Goal: Find specific page/section: Find specific page/section

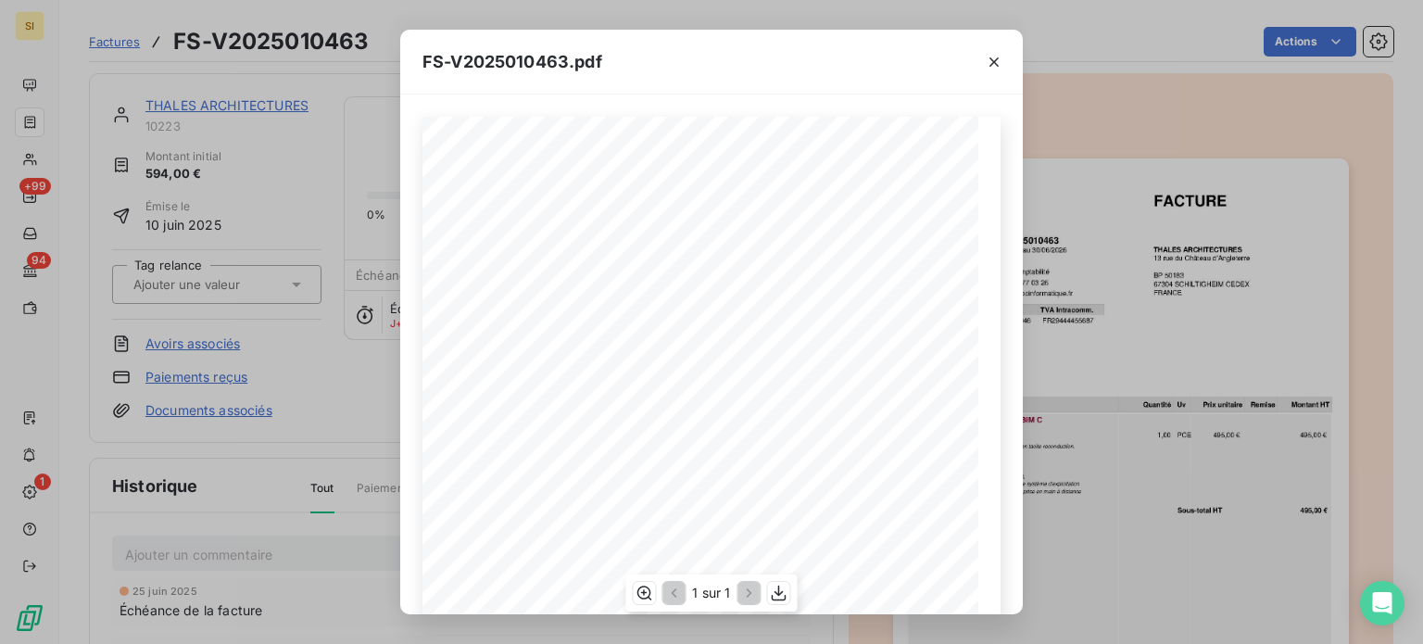
scroll to position [334, 0]
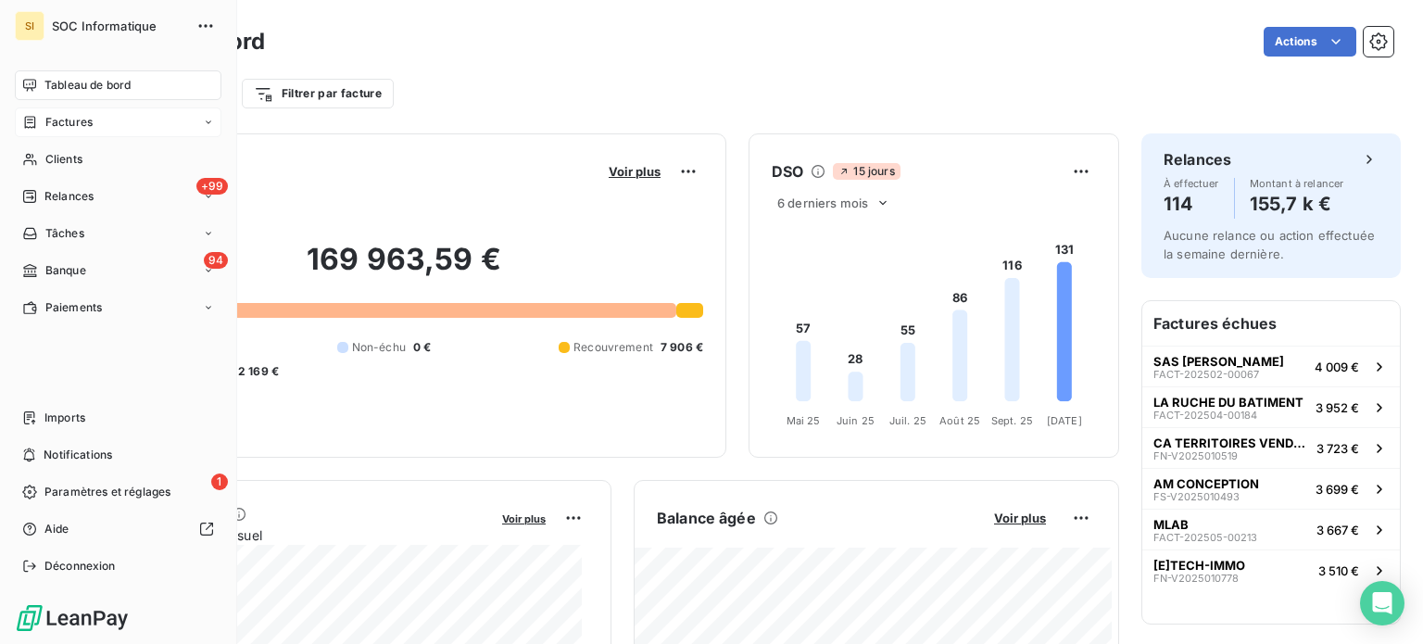
click at [160, 130] on div "Factures" at bounding box center [118, 122] width 207 height 30
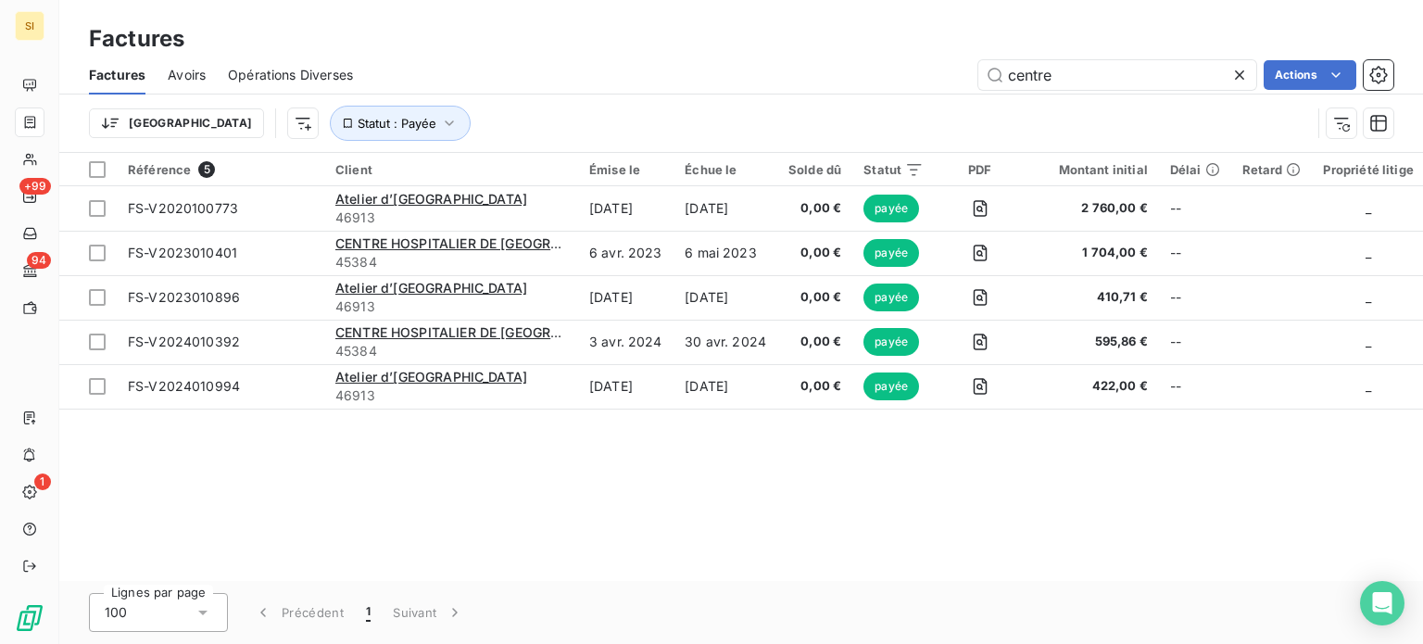
drag, startPoint x: 1118, startPoint y: 62, endPoint x: 923, endPoint y: 100, distance: 198.3
click at [923, 100] on div "Factures Avoirs Opérations Diverses centre Actions Trier Statut : Payée" at bounding box center [741, 104] width 1364 height 96
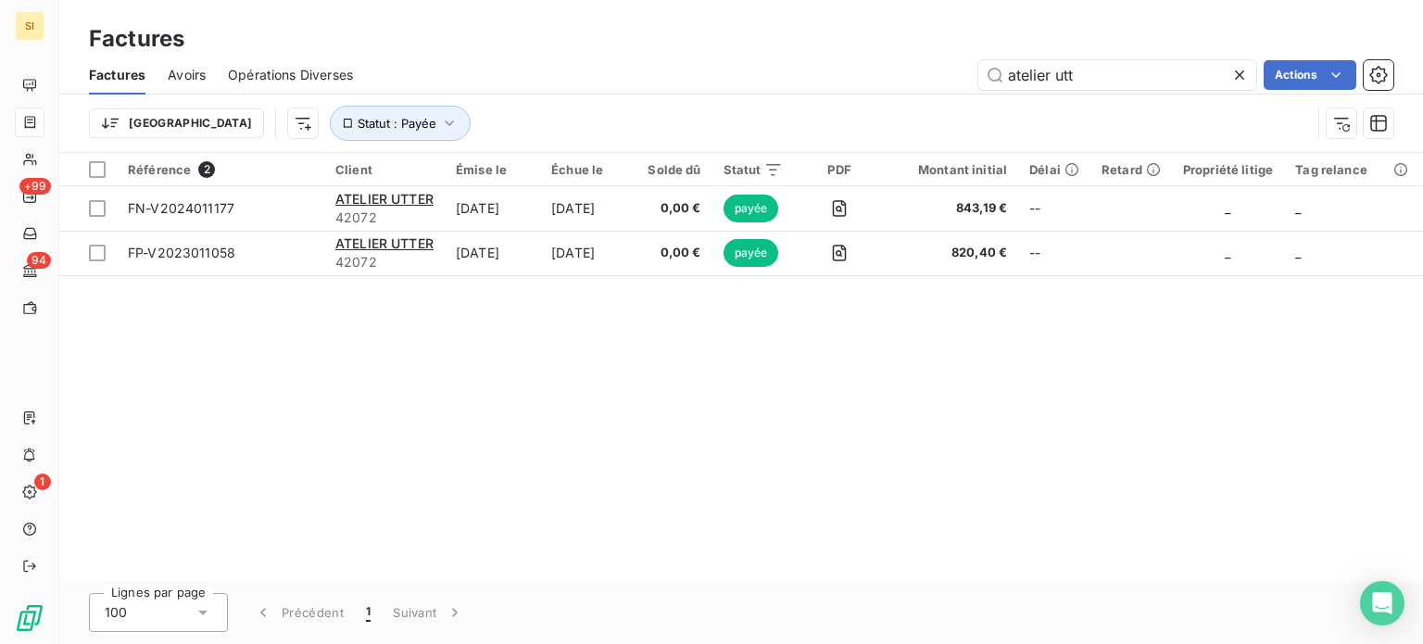
type input "atelier utt"
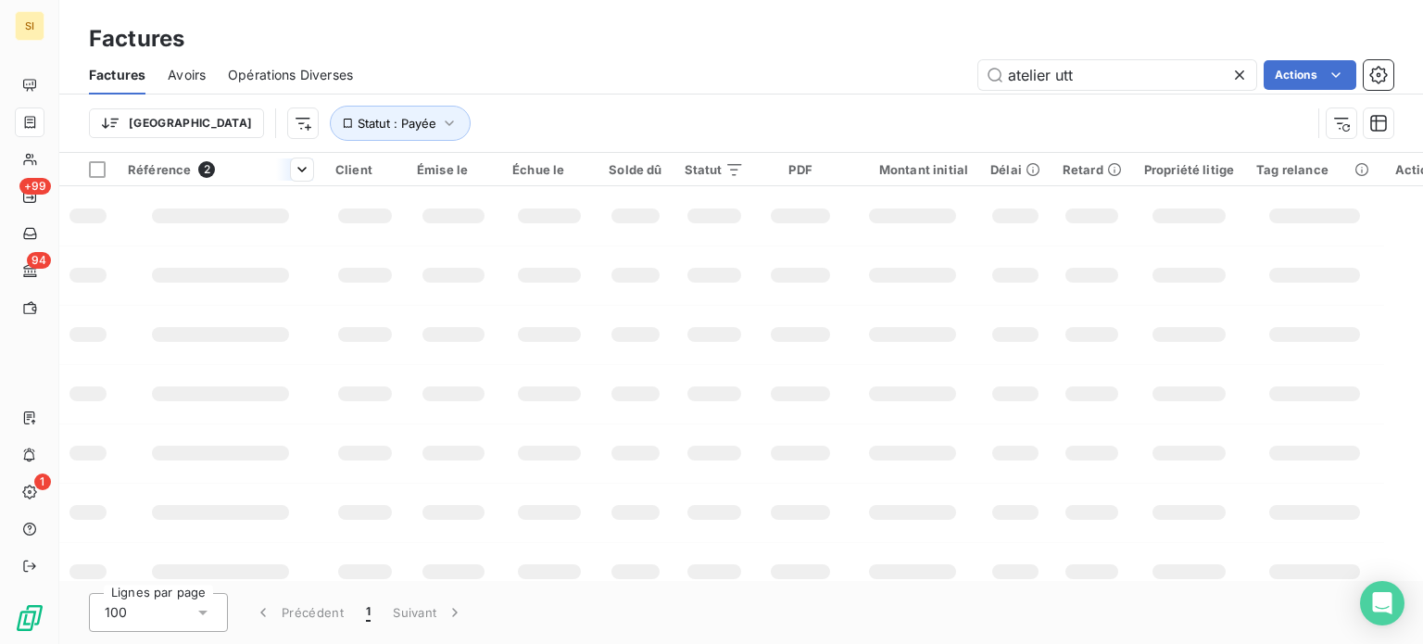
click at [198, 165] on span "2" at bounding box center [206, 169] width 17 height 17
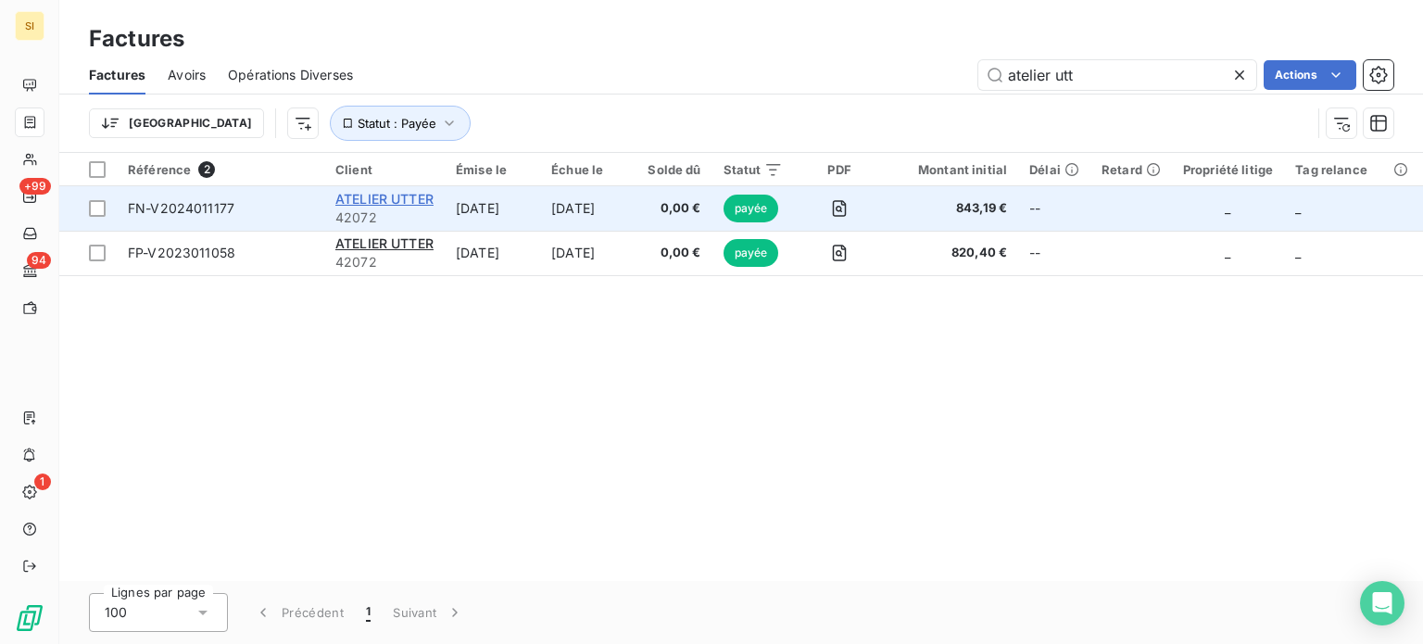
click at [360, 199] on span "ATELIER UTTER" at bounding box center [384, 199] width 98 height 16
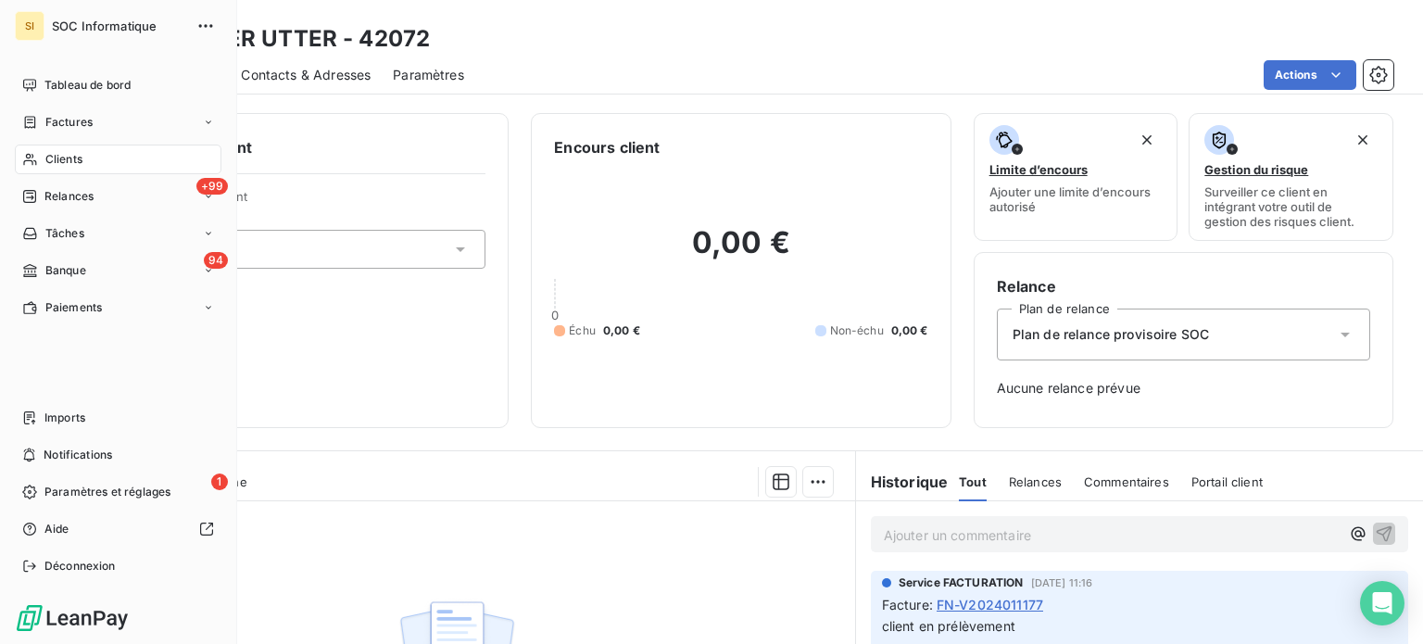
click at [64, 148] on div "Clients" at bounding box center [118, 160] width 207 height 30
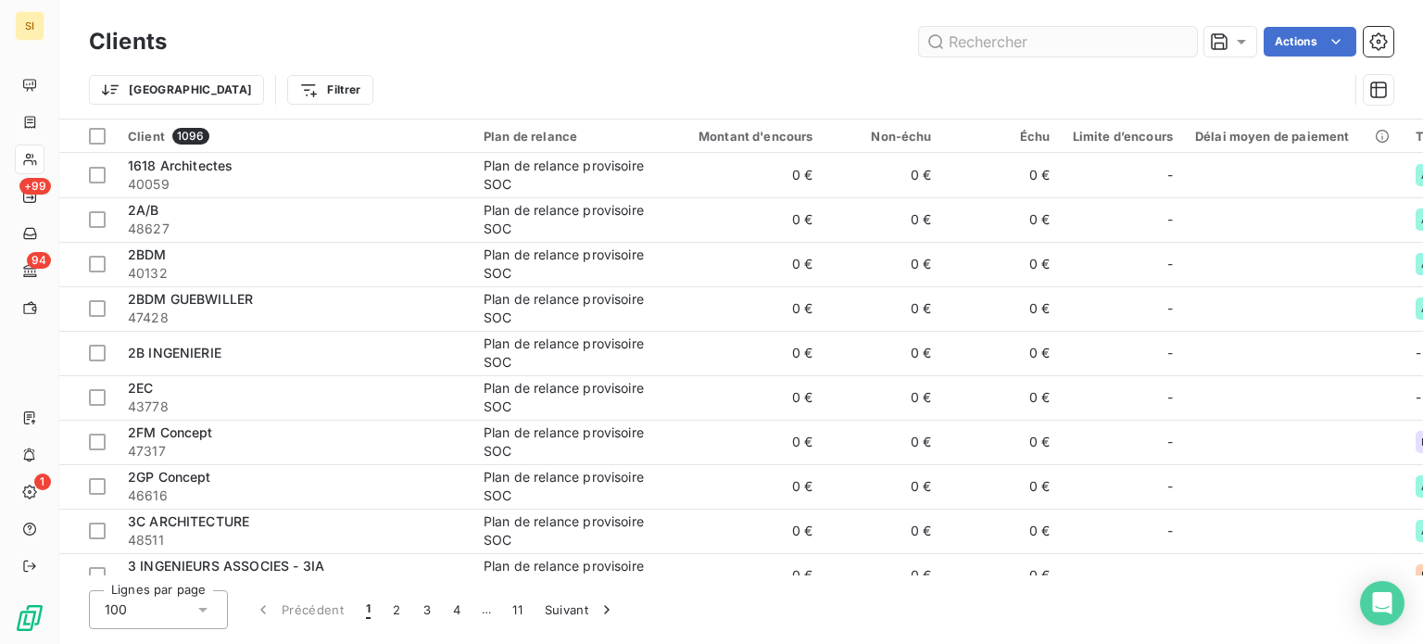
type input "l"
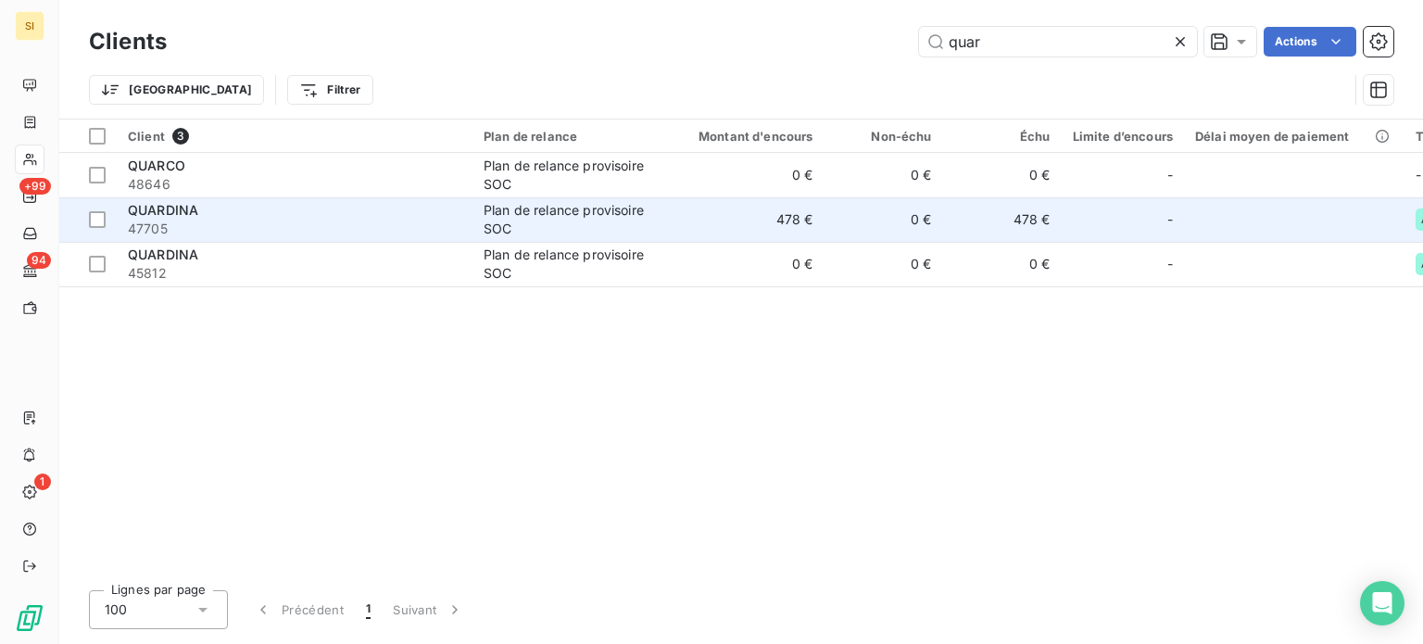
type input "quar"
click at [763, 225] on td "478 €" at bounding box center [744, 219] width 159 height 44
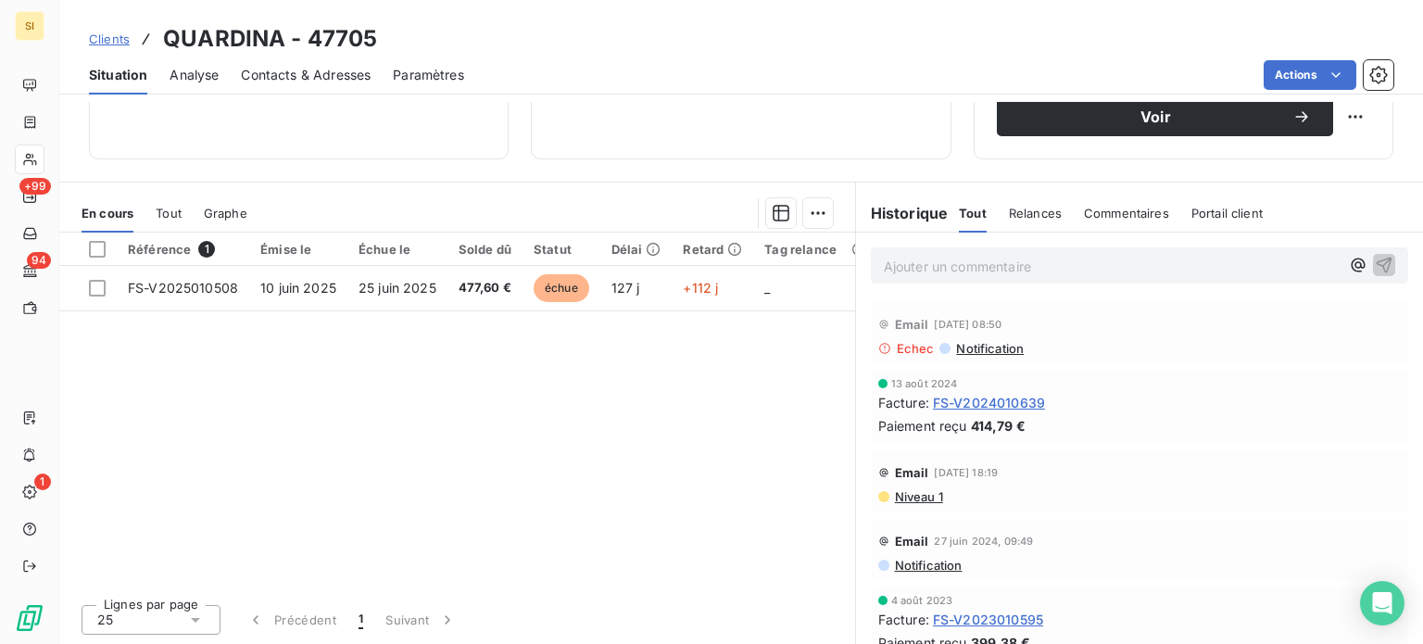
click at [954, 341] on span "Notification" at bounding box center [989, 348] width 70 height 15
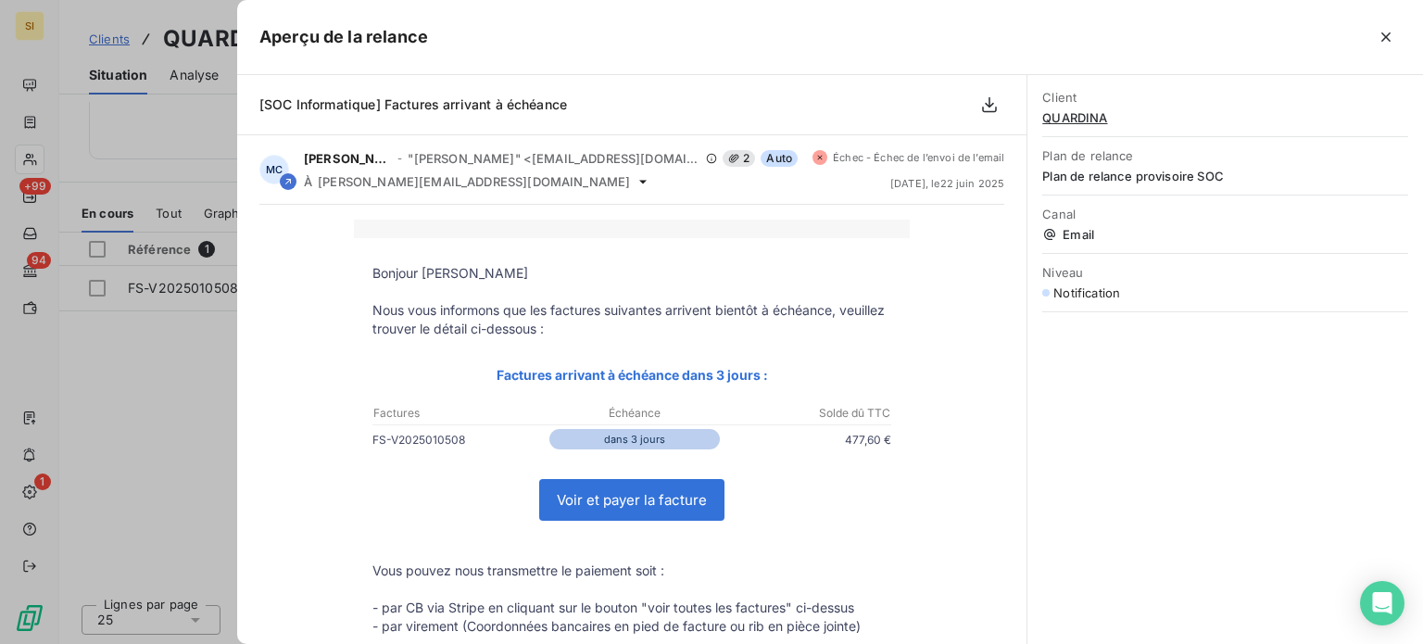
click at [183, 348] on div at bounding box center [711, 322] width 1423 height 644
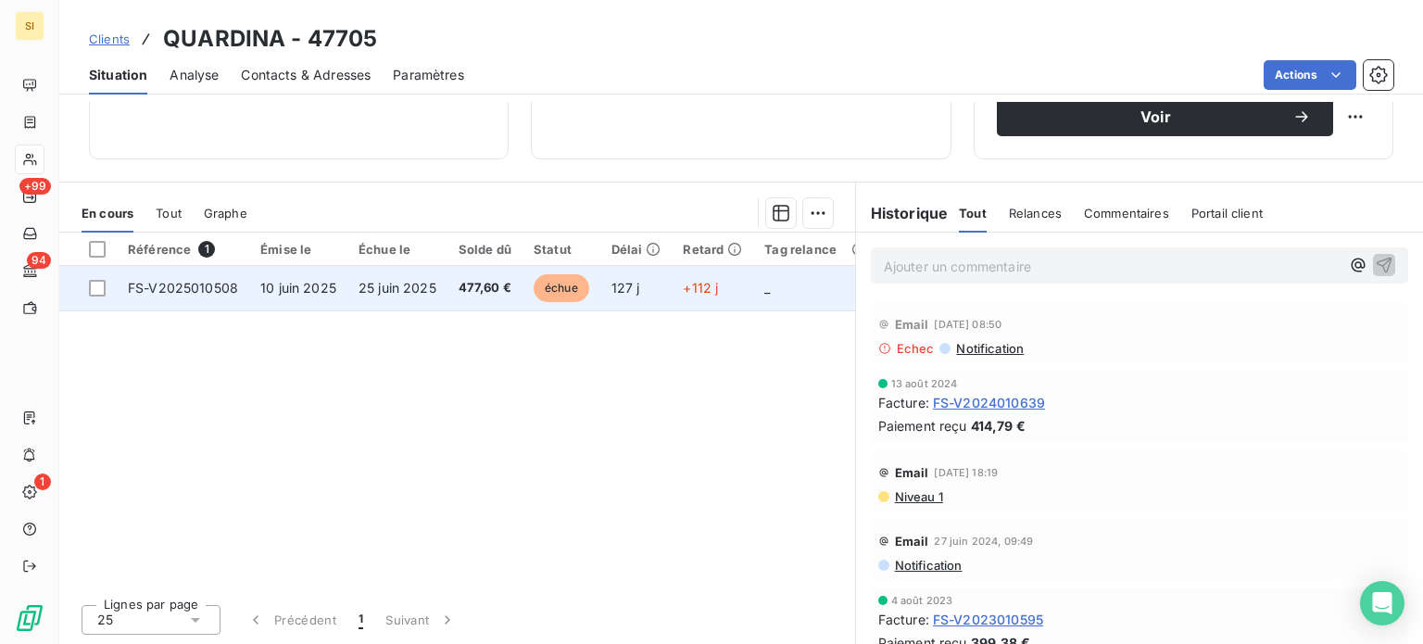
click at [471, 294] on span "477,60 €" at bounding box center [485, 288] width 53 height 19
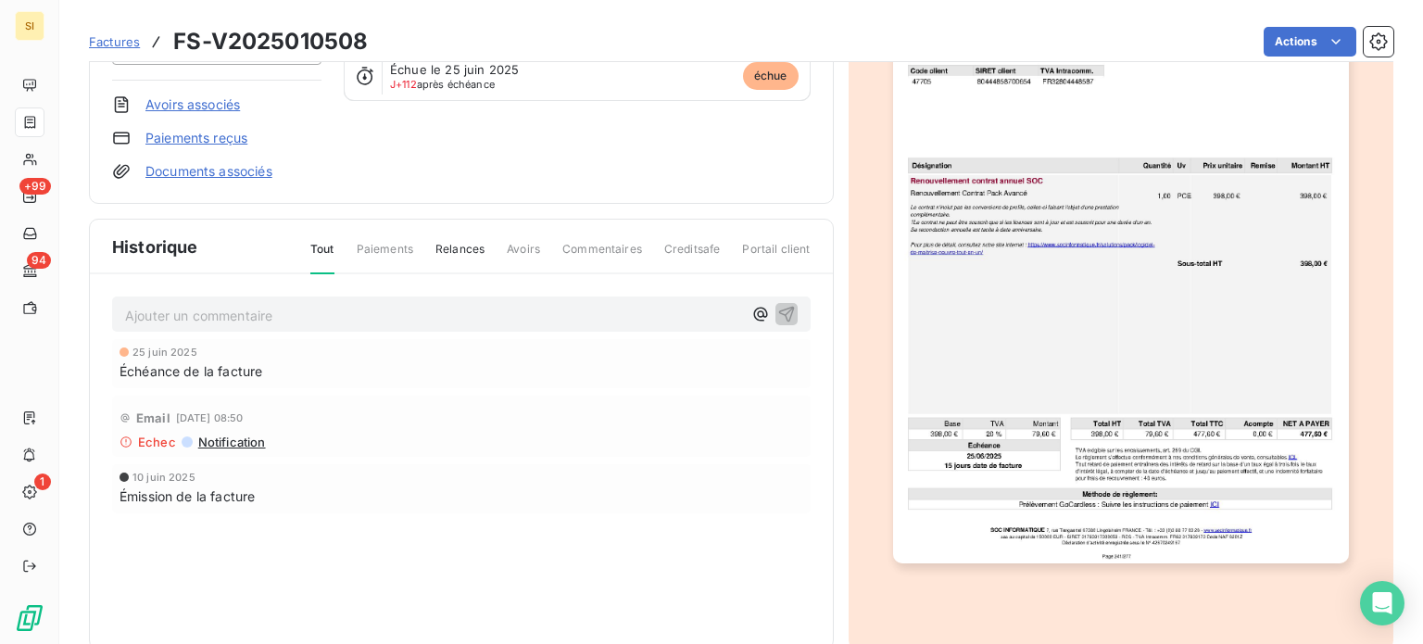
scroll to position [272, 0]
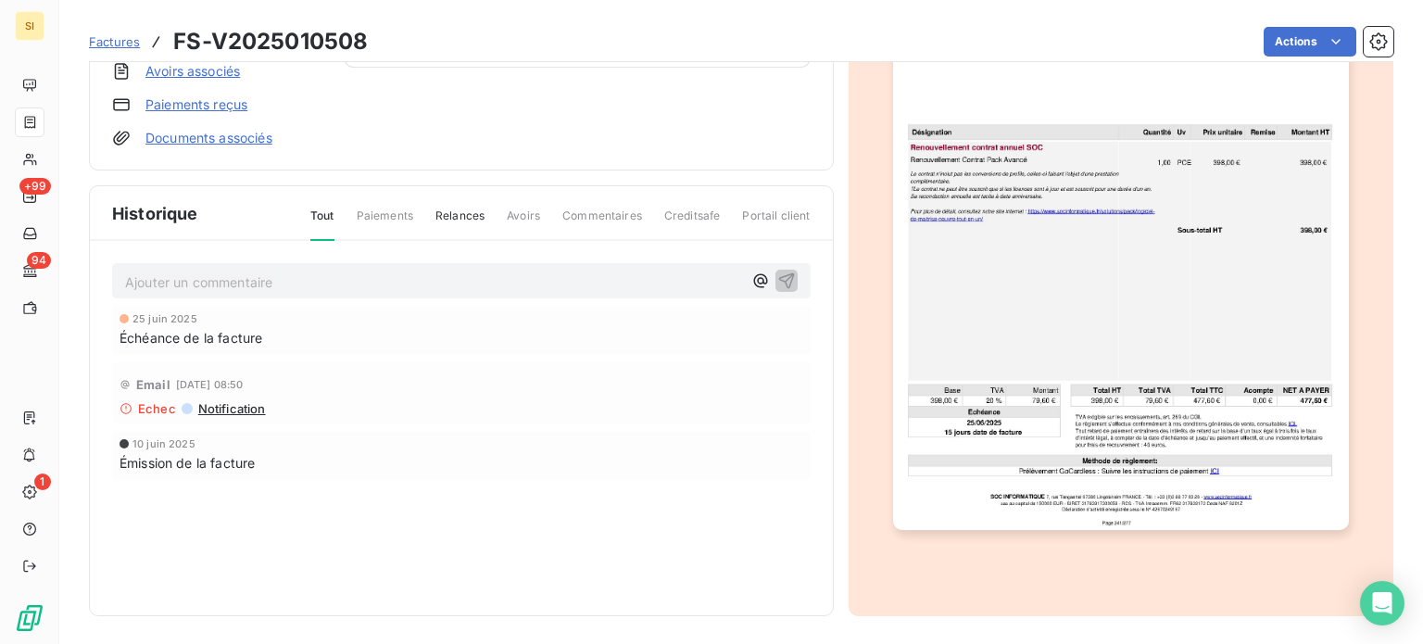
click at [1145, 348] on img "button" at bounding box center [1121, 208] width 456 height 644
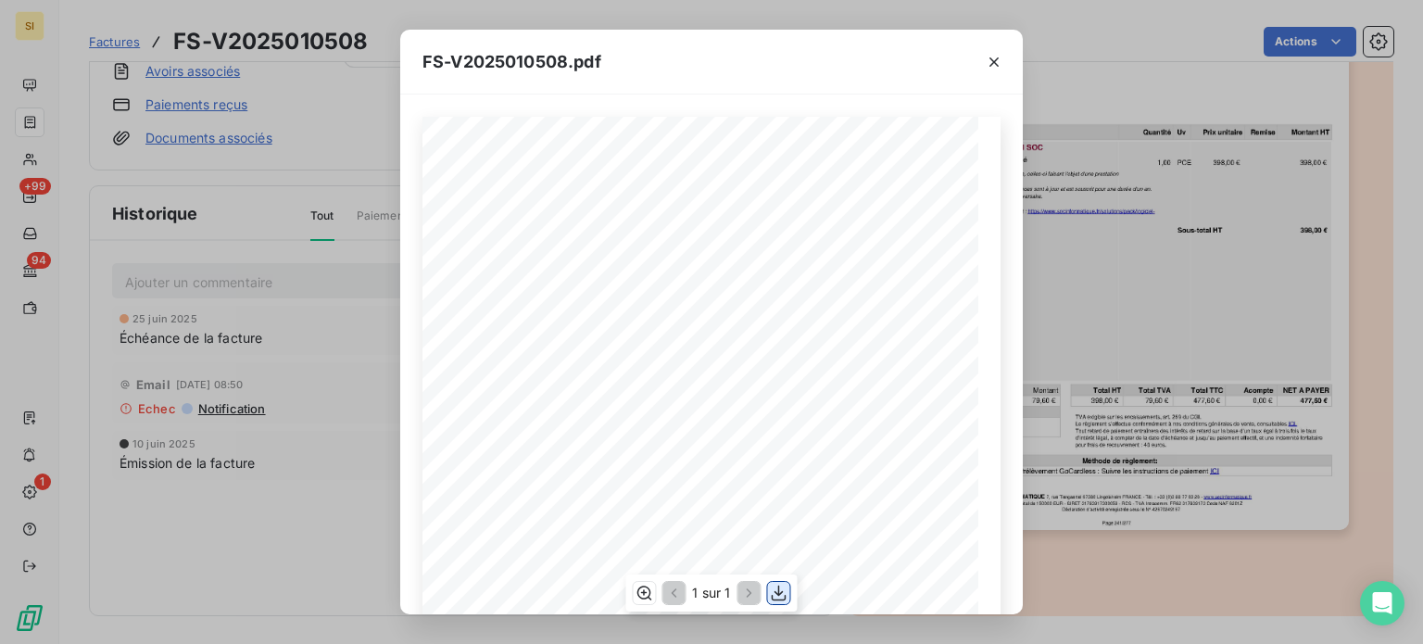
click at [783, 594] on icon "button" at bounding box center [779, 593] width 19 height 19
click at [998, 53] on icon "button" at bounding box center [994, 62] width 19 height 19
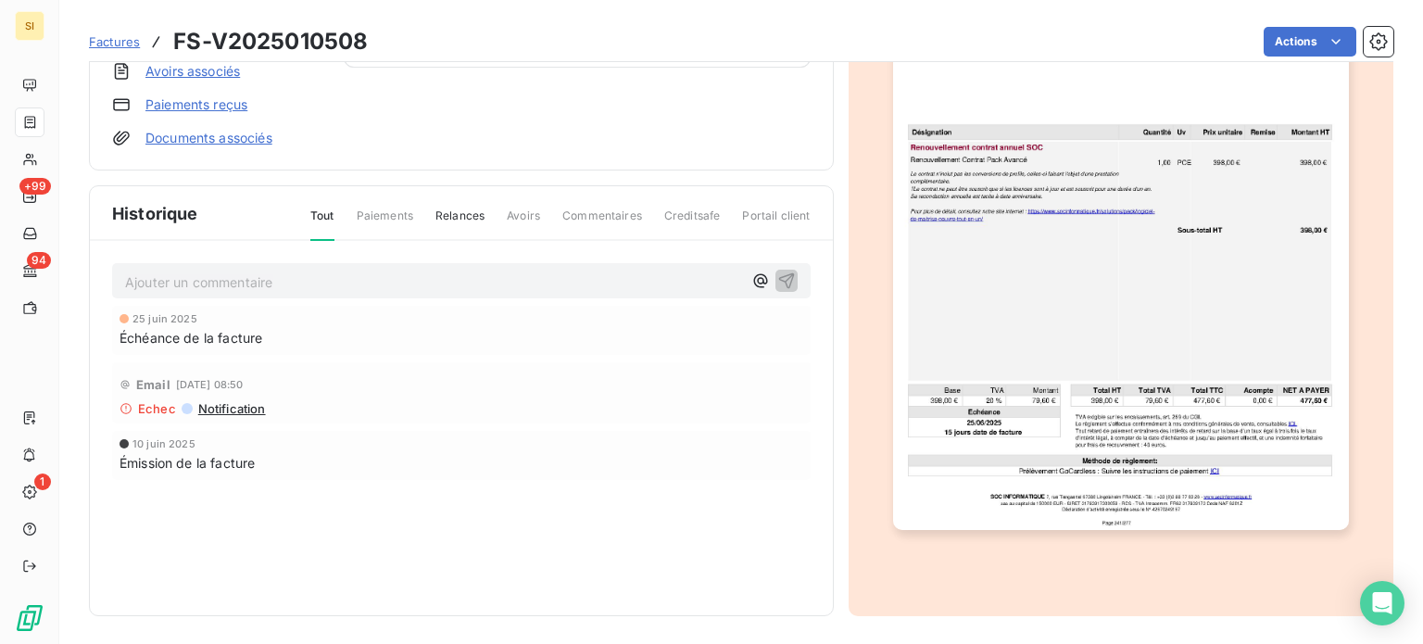
click at [249, 404] on span "Notification" at bounding box center [231, 408] width 70 height 15
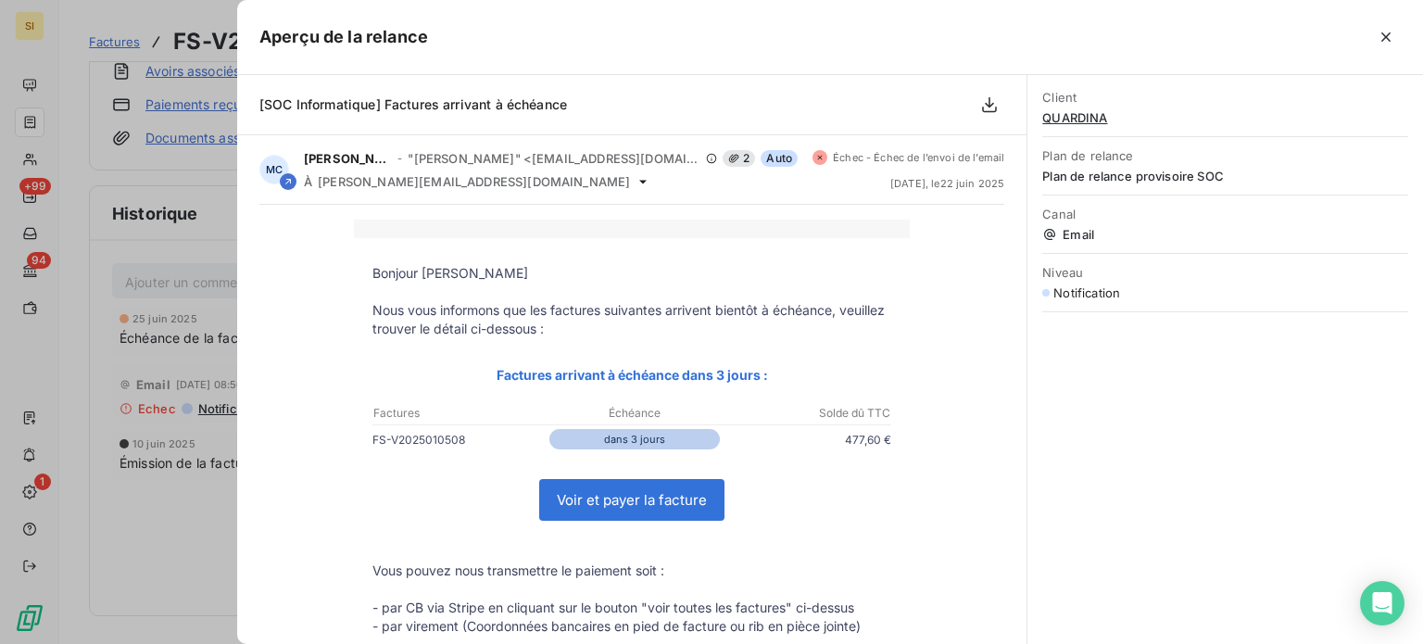
scroll to position [0, 0]
click at [201, 552] on div at bounding box center [711, 322] width 1423 height 644
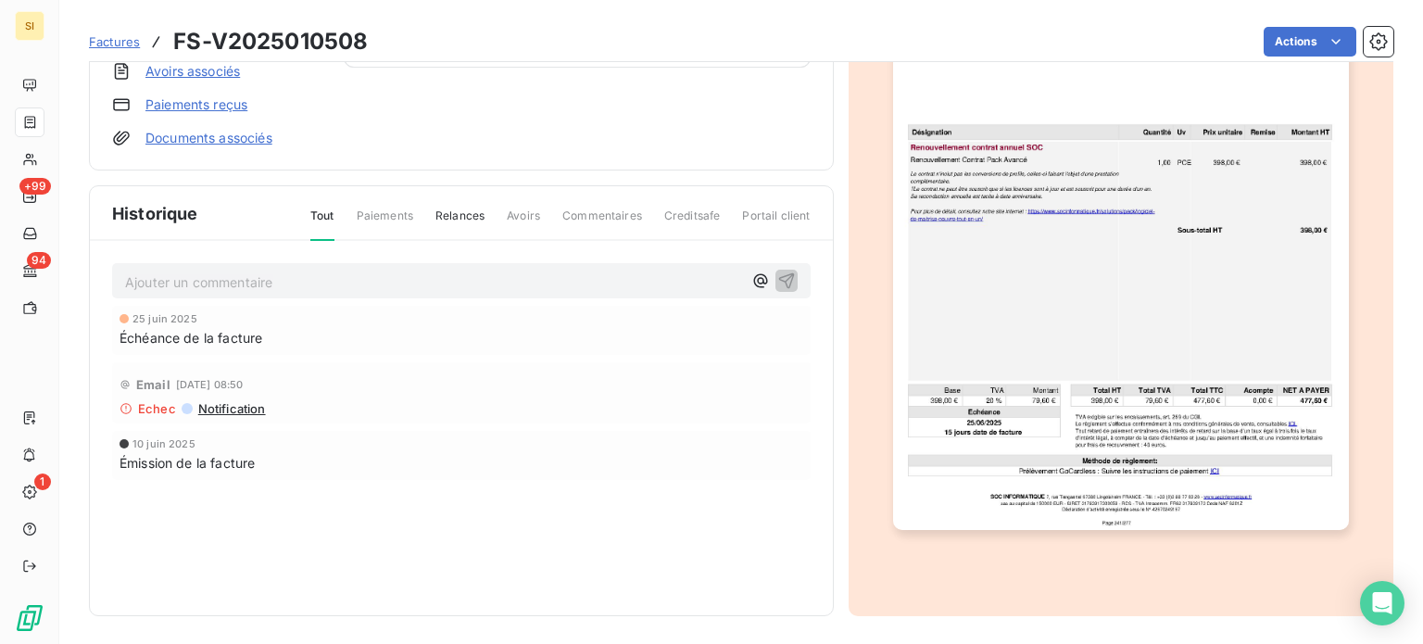
click at [1242, 196] on img "button" at bounding box center [1121, 208] width 456 height 644
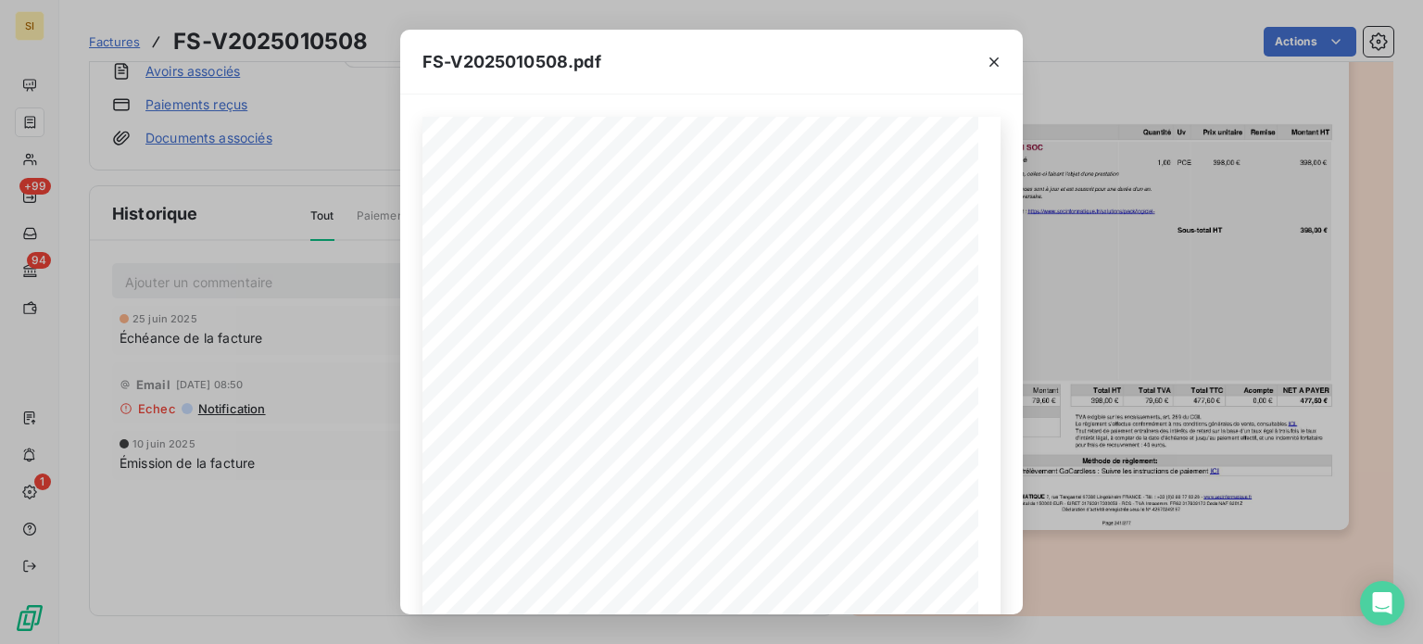
click at [1383, 211] on div "FS-V2025010508.pdf FACTURE Numéro facture FS-V2025010508 Période du 01/07/2025 …" at bounding box center [711, 322] width 1423 height 644
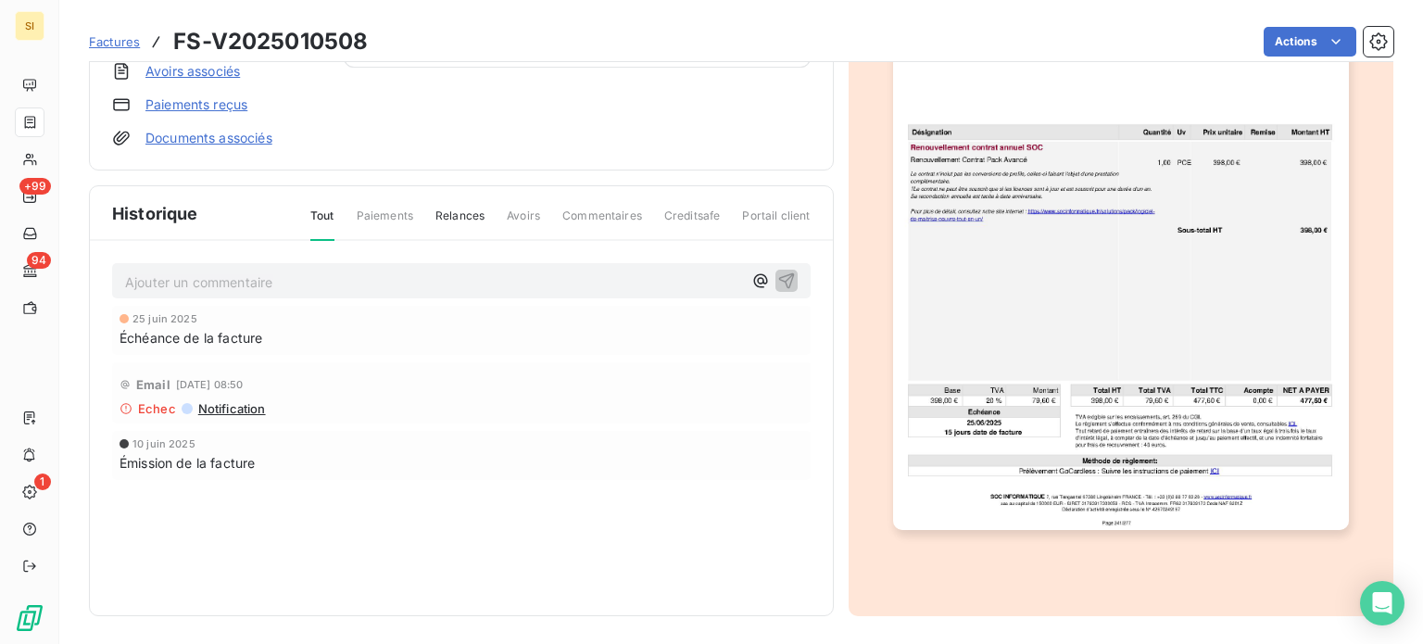
click at [449, 218] on span "Relances" at bounding box center [460, 224] width 49 height 32
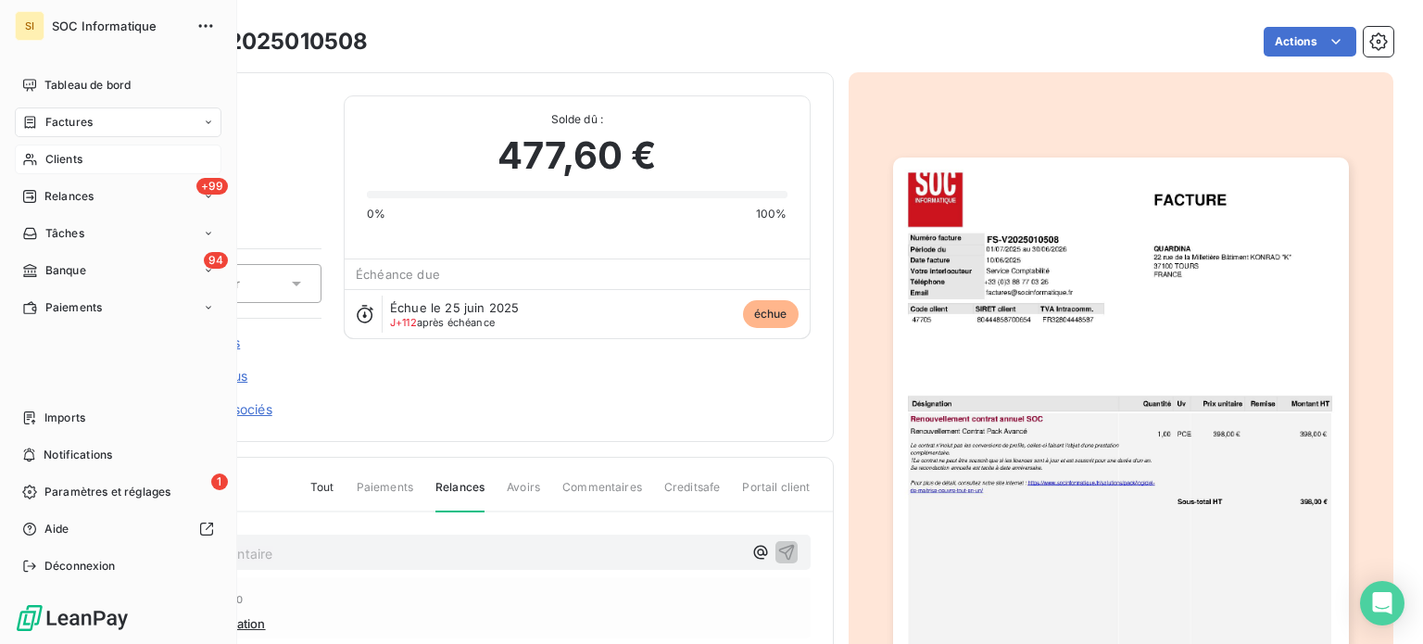
click at [34, 152] on icon at bounding box center [30, 159] width 16 height 15
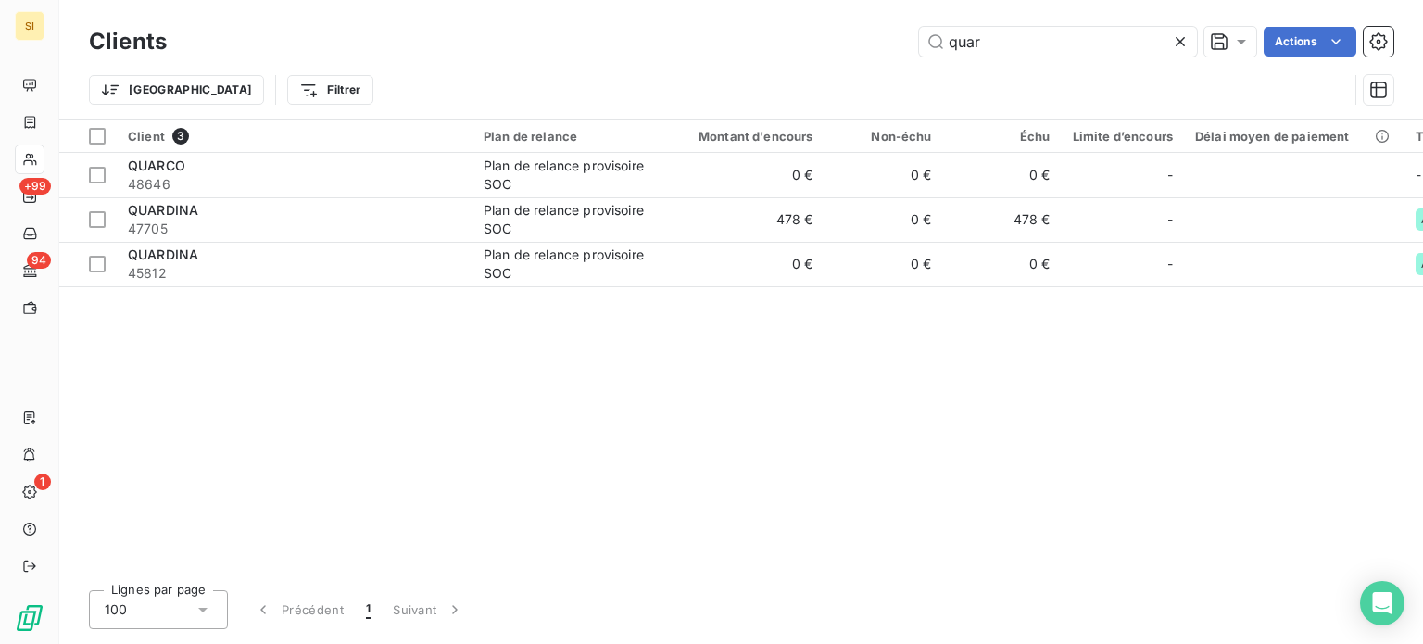
drag, startPoint x: 994, startPoint y: 35, endPoint x: 882, endPoint y: 57, distance: 114.3
click at [882, 57] on div "Clients quar Actions" at bounding box center [741, 41] width 1305 height 39
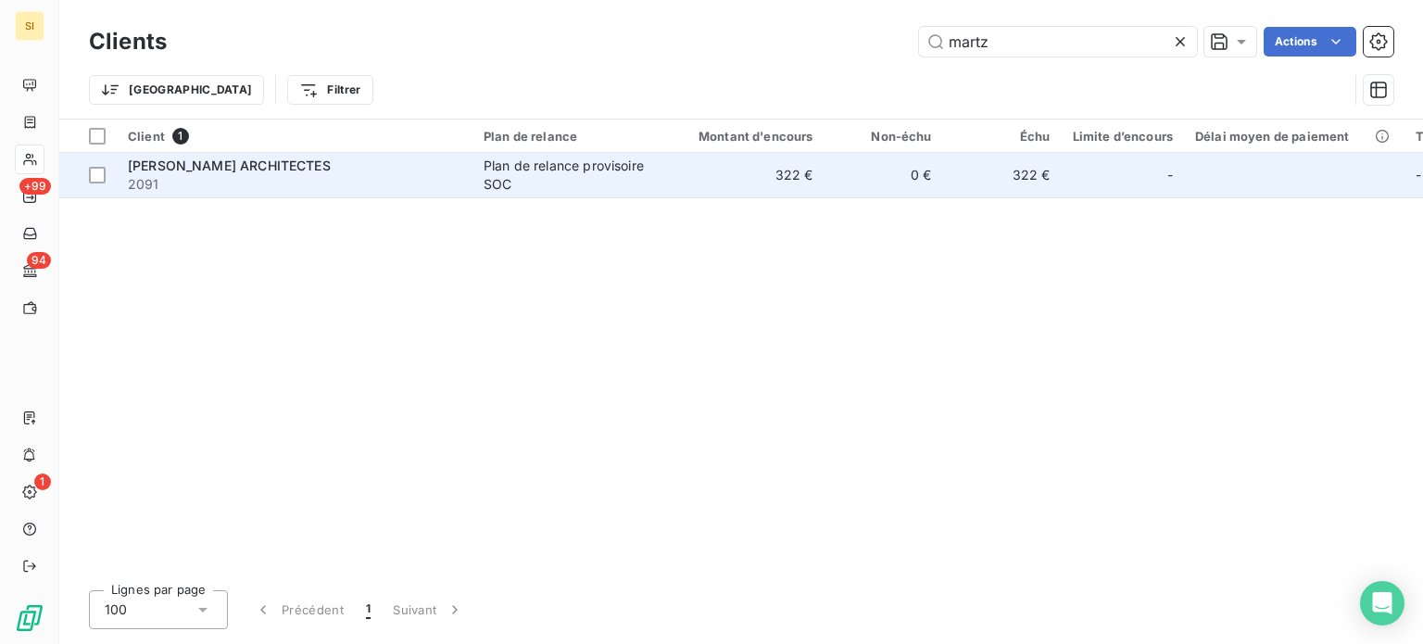
type input "martz"
click at [489, 173] on div "Plan de relance provisoire SOC" at bounding box center [569, 175] width 171 height 37
